Goal: Task Accomplishment & Management: Manage account settings

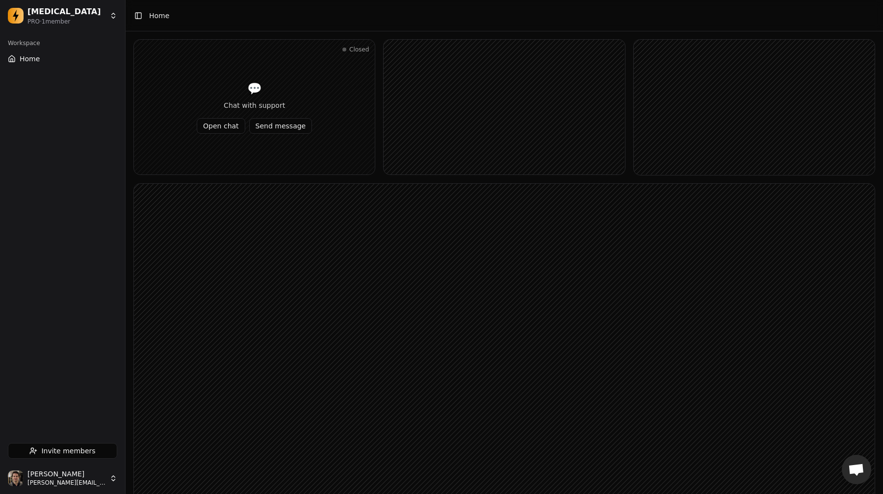
click at [66, 484] on html "[MEDICAL_DATA] PRO · 1 member Workspace Home Invite members [PERSON_NAME] [PERS…" at bounding box center [441, 314] width 883 height 628
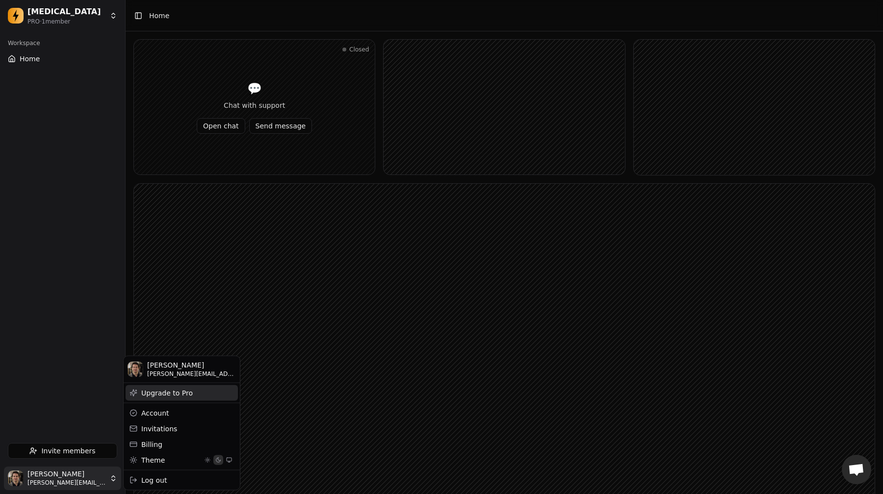
click at [162, 394] on div "Upgrade to Pro" at bounding box center [182, 393] width 112 height 16
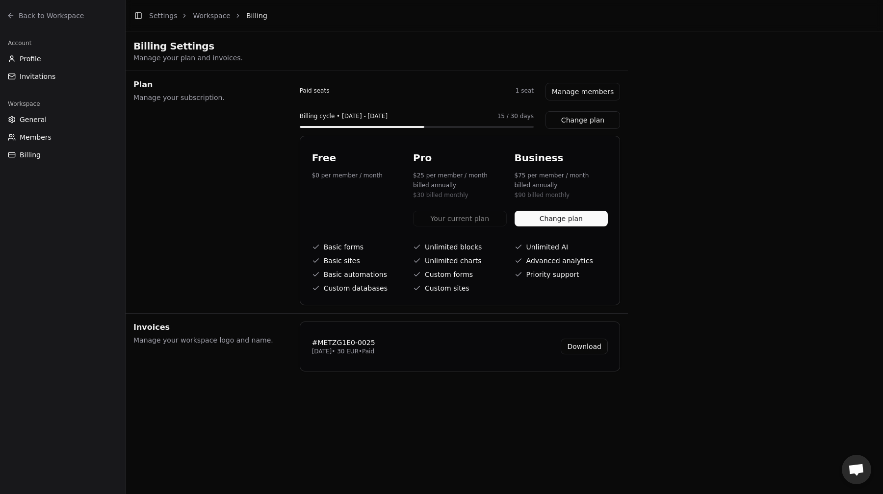
click at [582, 346] on link "Download" at bounding box center [584, 347] width 47 height 16
click at [648, 159] on div "Toggle Sidebar Settings Workspace Billing Billing Settings Manage your plan and…" at bounding box center [504, 190] width 757 height 380
click at [583, 126] on button "Change plan" at bounding box center [582, 120] width 75 height 18
click at [578, 89] on button "Manage members" at bounding box center [582, 92] width 75 height 18
click at [569, 95] on button "Manage members" at bounding box center [582, 92] width 75 height 18
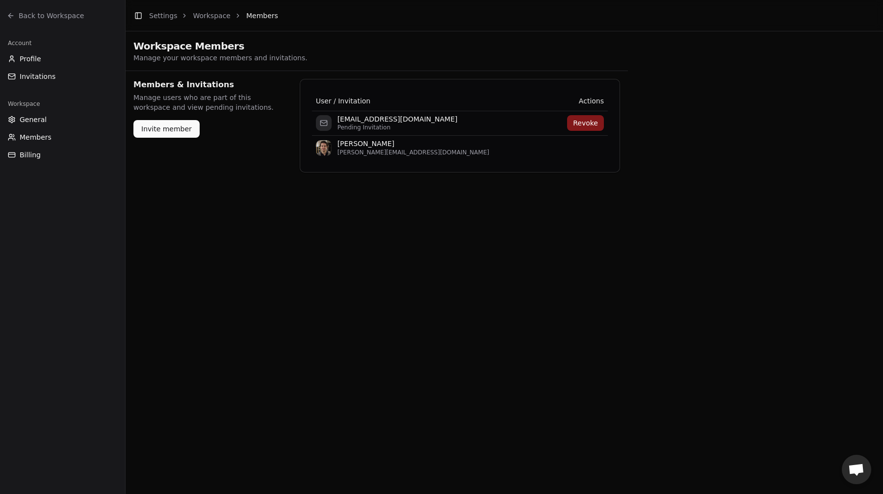
click at [343, 223] on main "Toggle Sidebar Settings Workspace Members Workspace Members Manage your workspa…" at bounding box center [504, 247] width 757 height 494
click at [65, 18] on span "Back to Workspace" at bounding box center [51, 16] width 65 height 10
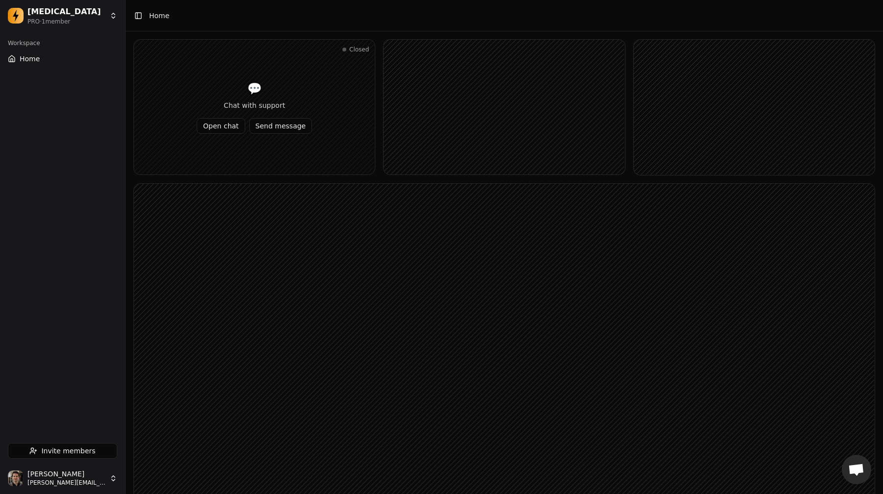
click at [78, 481] on html "Dopamine PRO · 1 member Workspace Home Invite members Jonathan Beurel jonathan@…" at bounding box center [441, 314] width 883 height 628
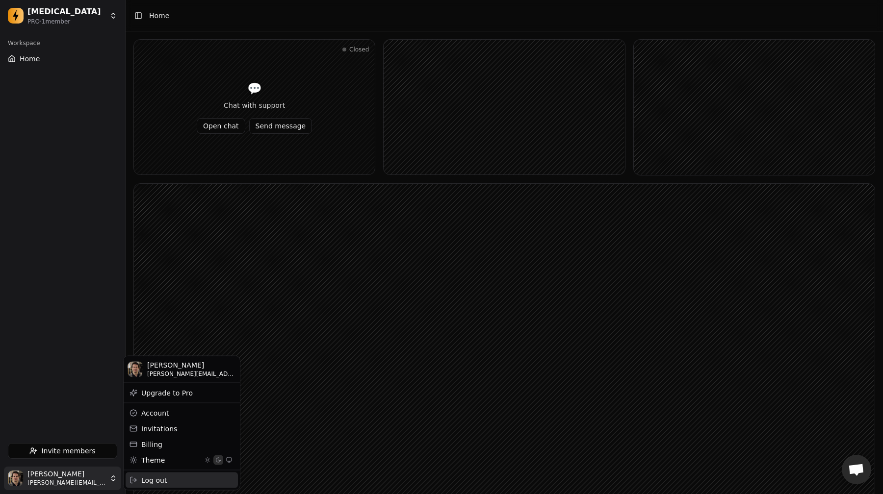
click at [146, 478] on div "Log out" at bounding box center [182, 480] width 112 height 16
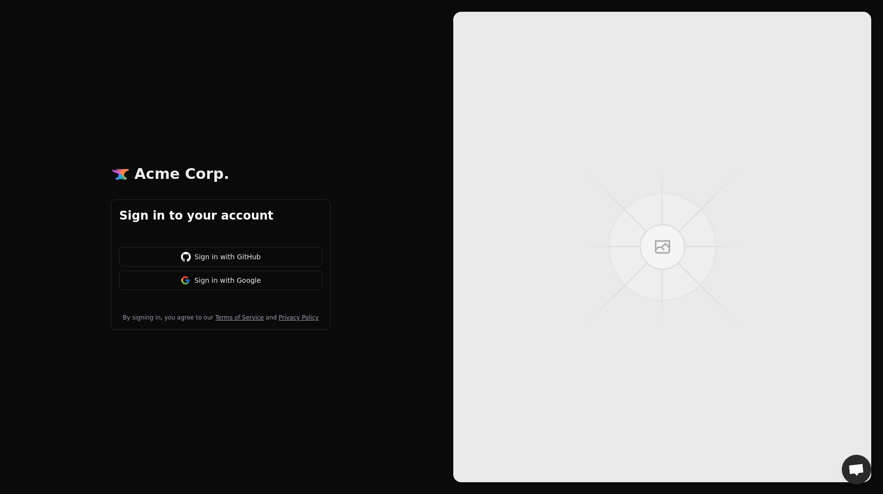
click at [203, 280] on button "Sign in with Google" at bounding box center [220, 281] width 203 height 20
